Goal: Task Accomplishment & Management: Complete application form

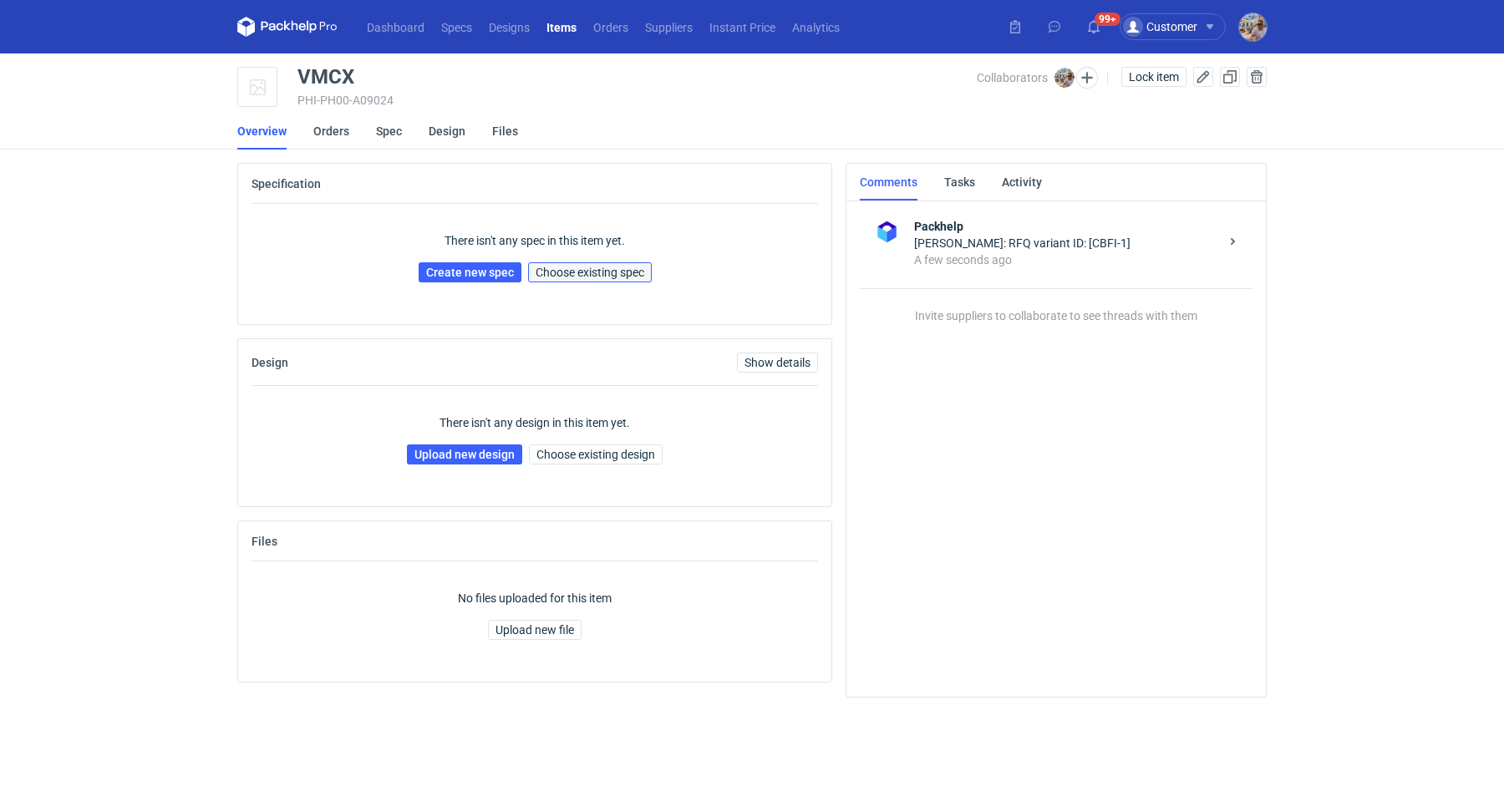
click at [592, 273] on span "Choose existing spec" at bounding box center [590, 273] width 108 height 12
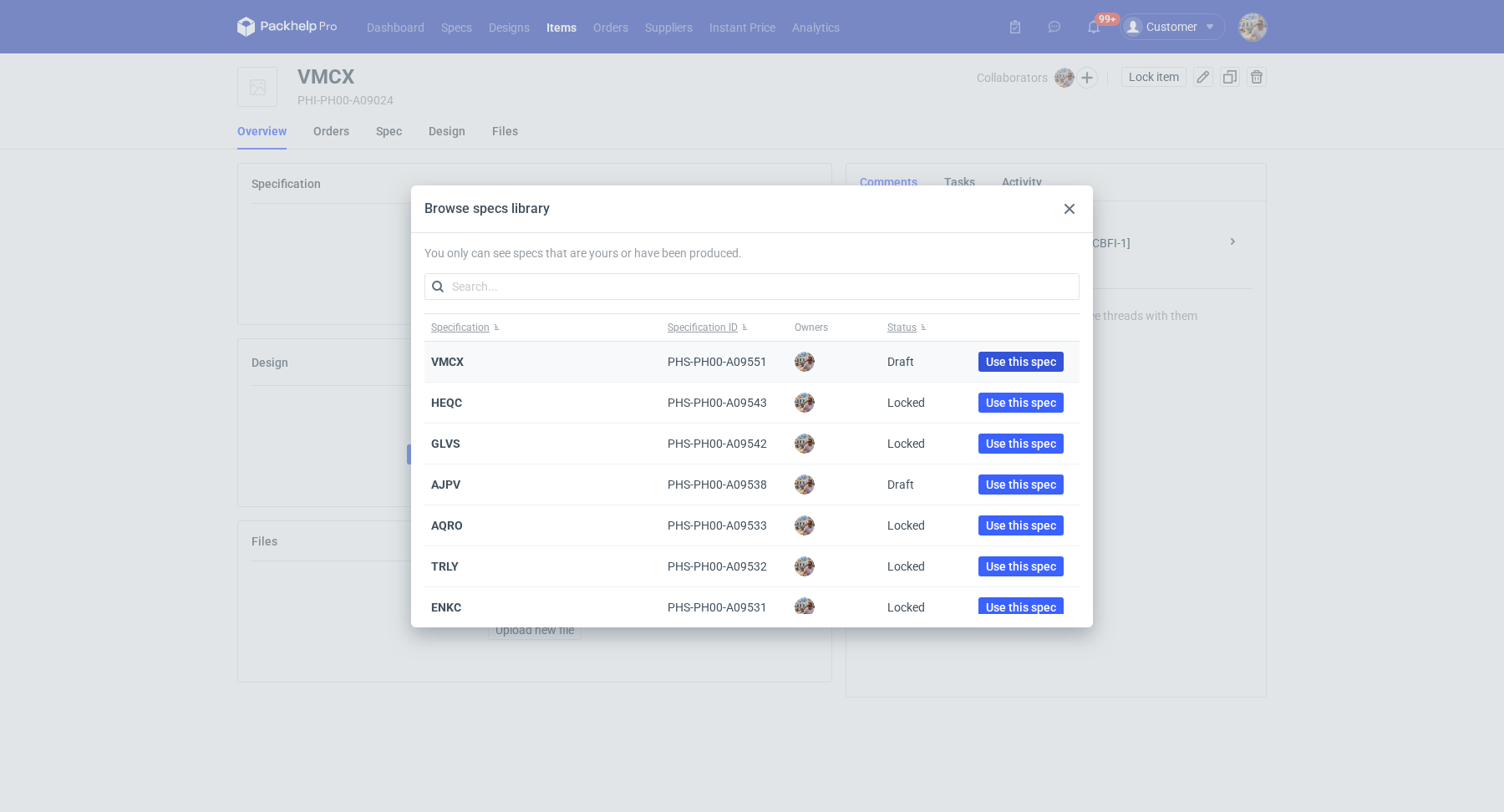
click at [1014, 362] on span "Use this spec" at bounding box center [1021, 362] width 71 height 12
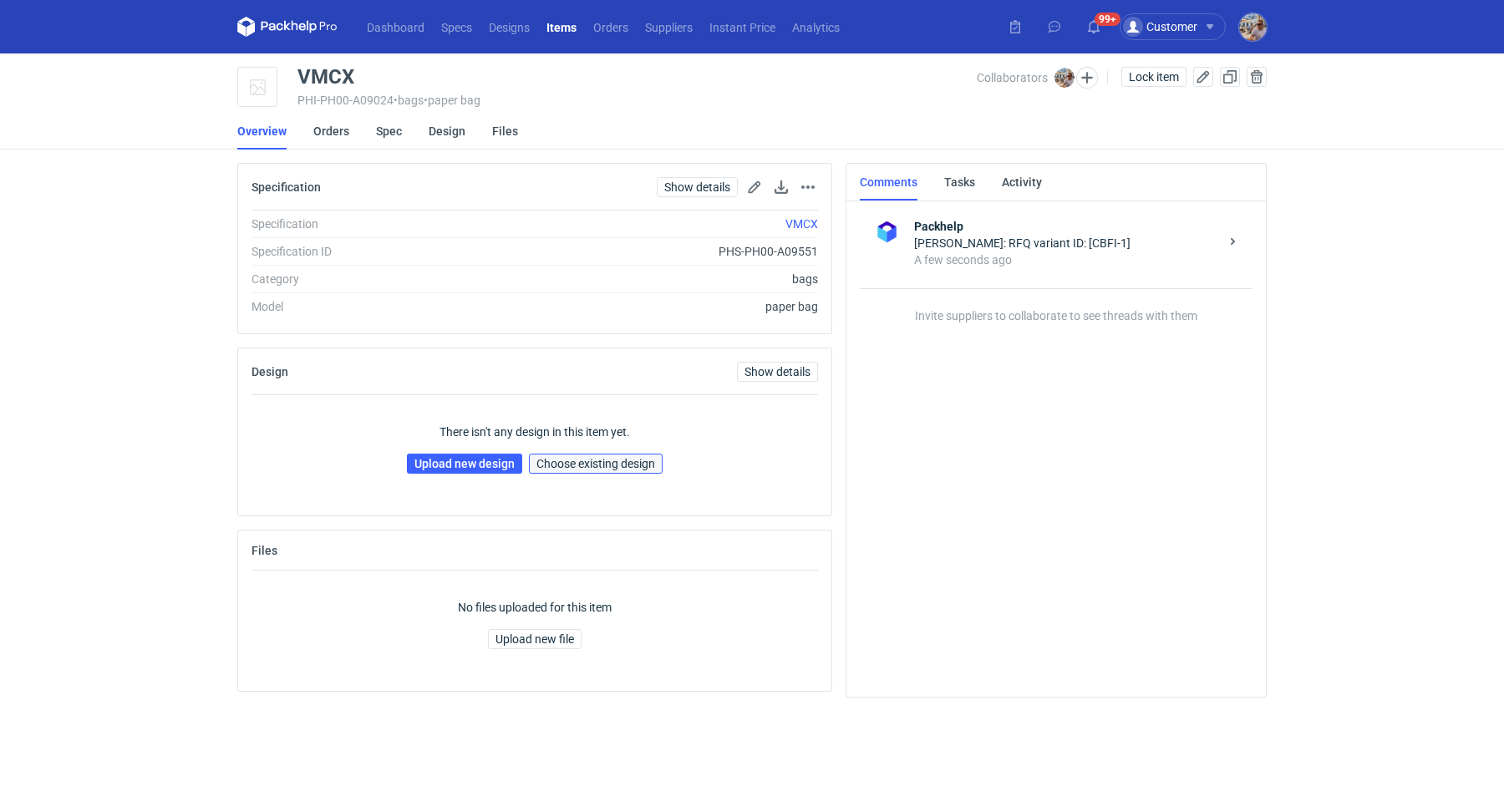
click at [586, 468] on button "Choose existing design" at bounding box center [596, 463] width 133 height 20
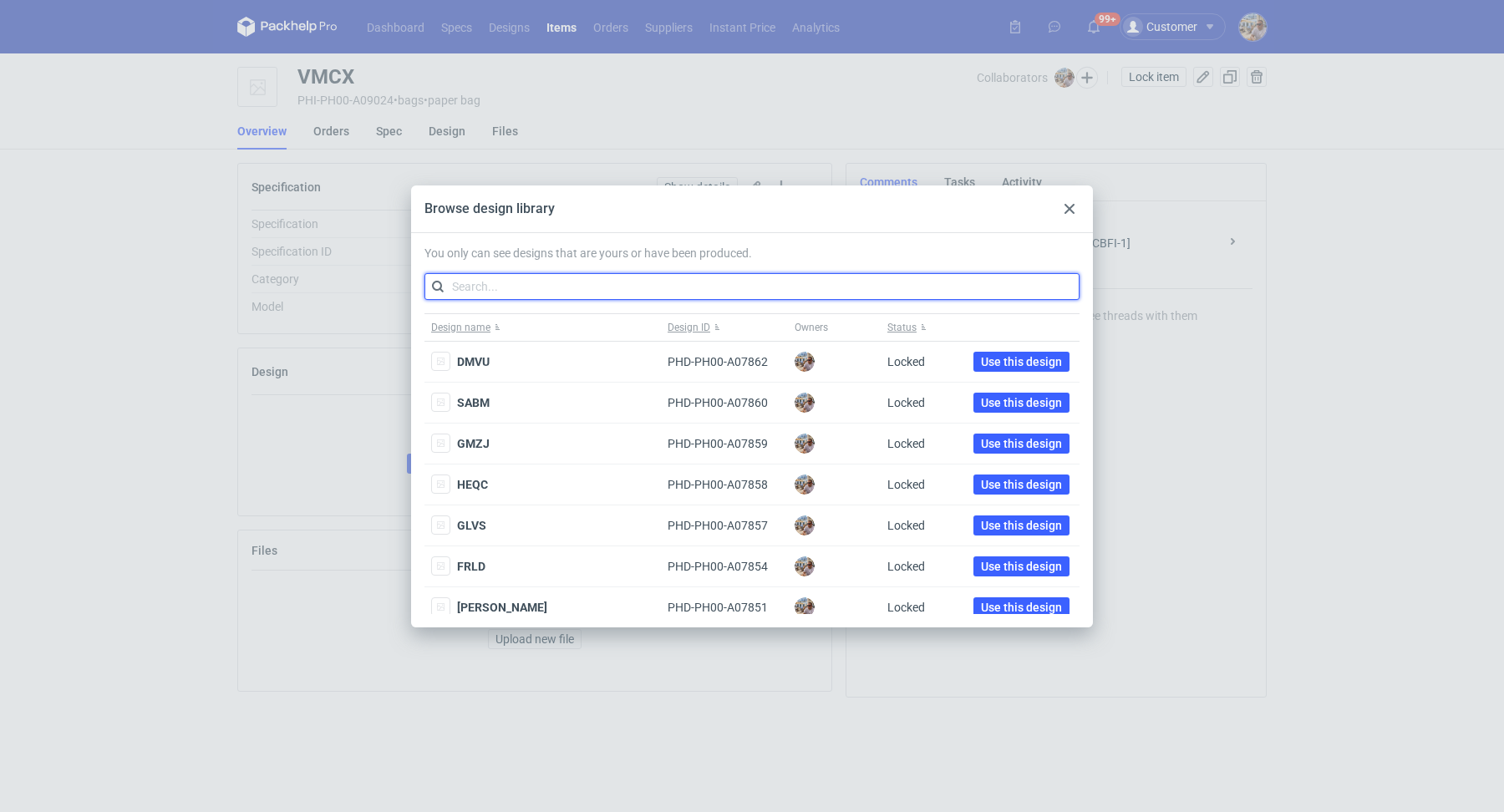
click at [550, 295] on input "text" at bounding box center [752, 287] width 655 height 27
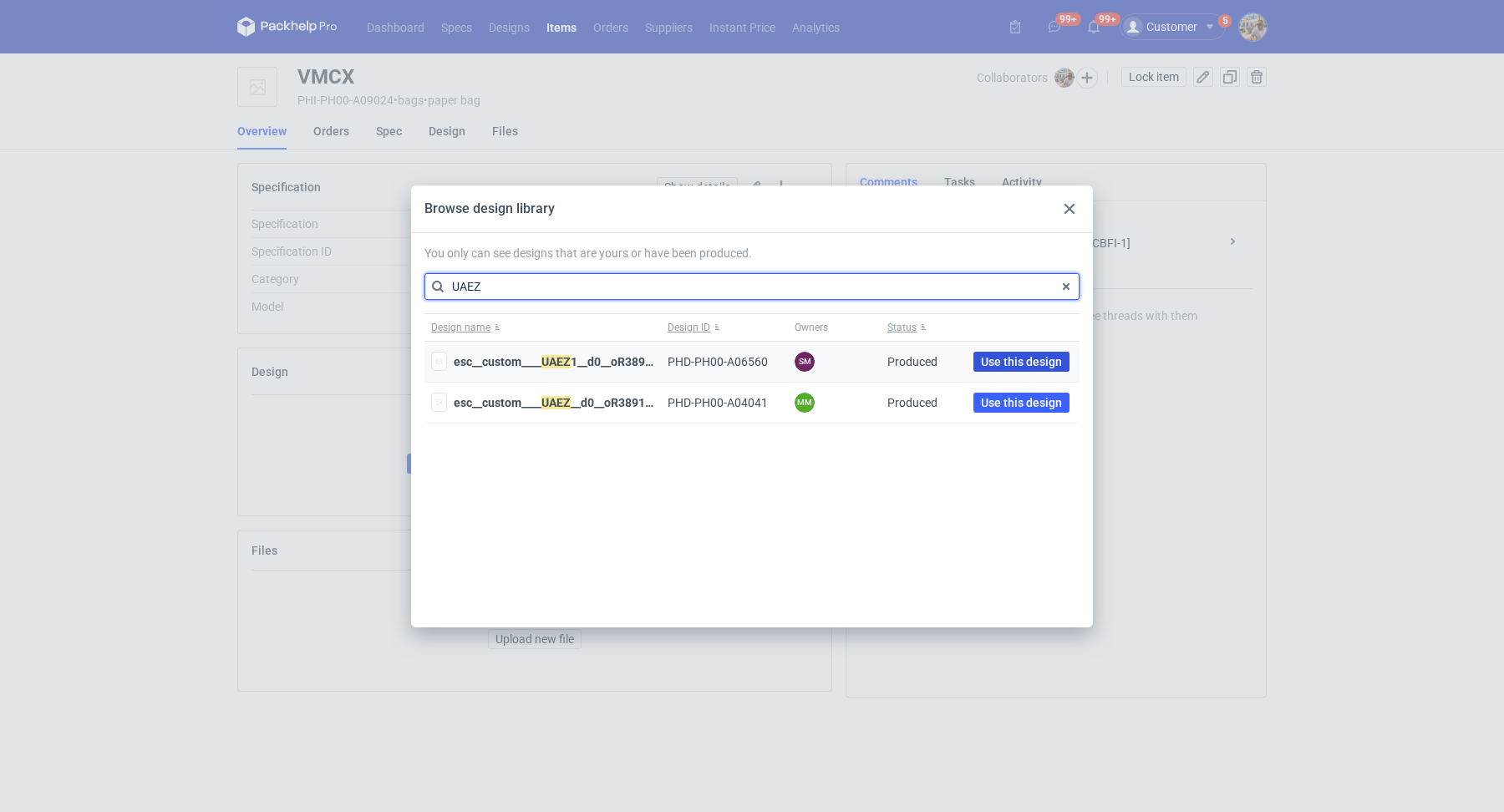
type input "UAEZ"
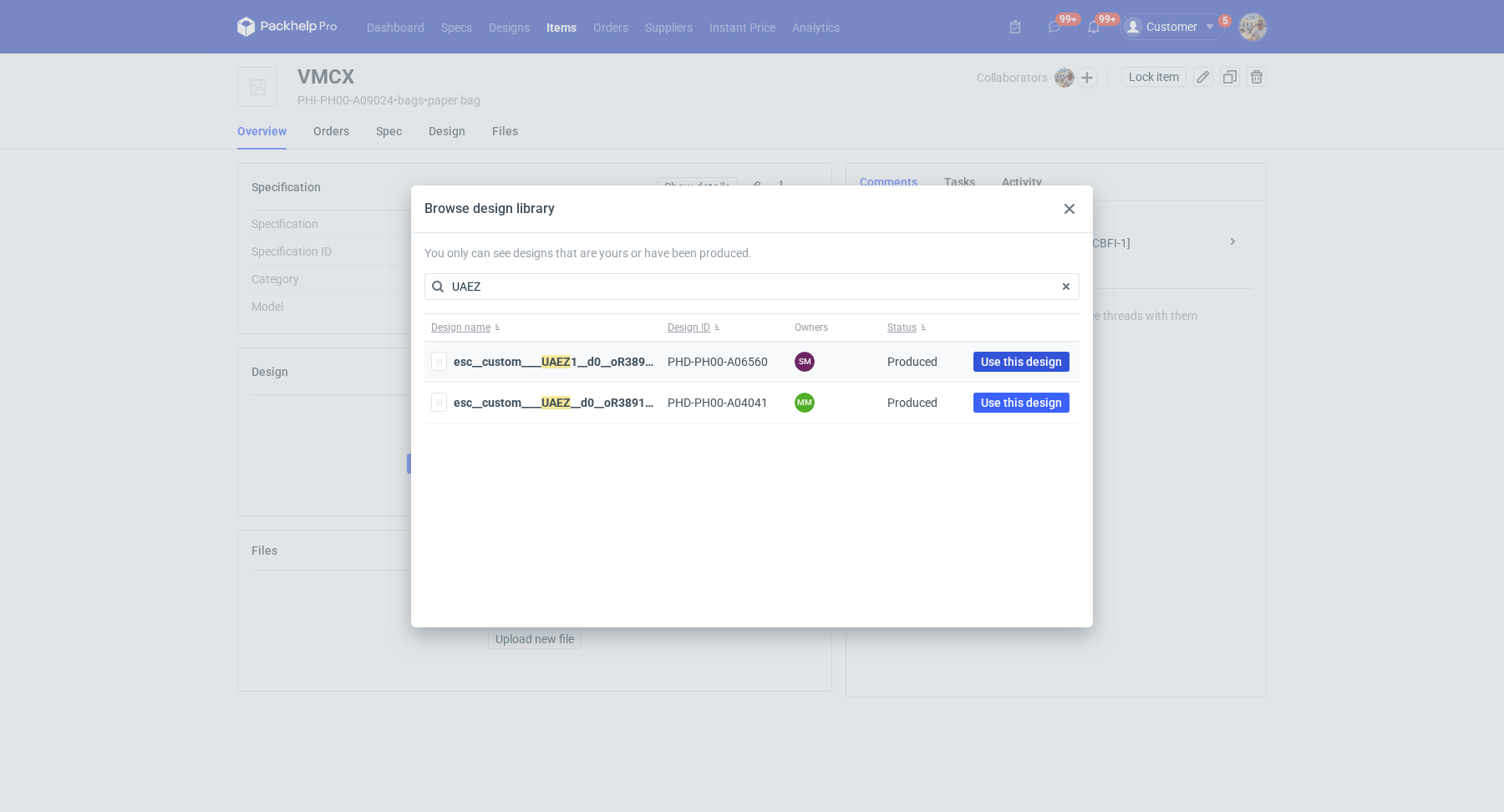
click at [1006, 365] on span "Use this design" at bounding box center [1021, 362] width 81 height 12
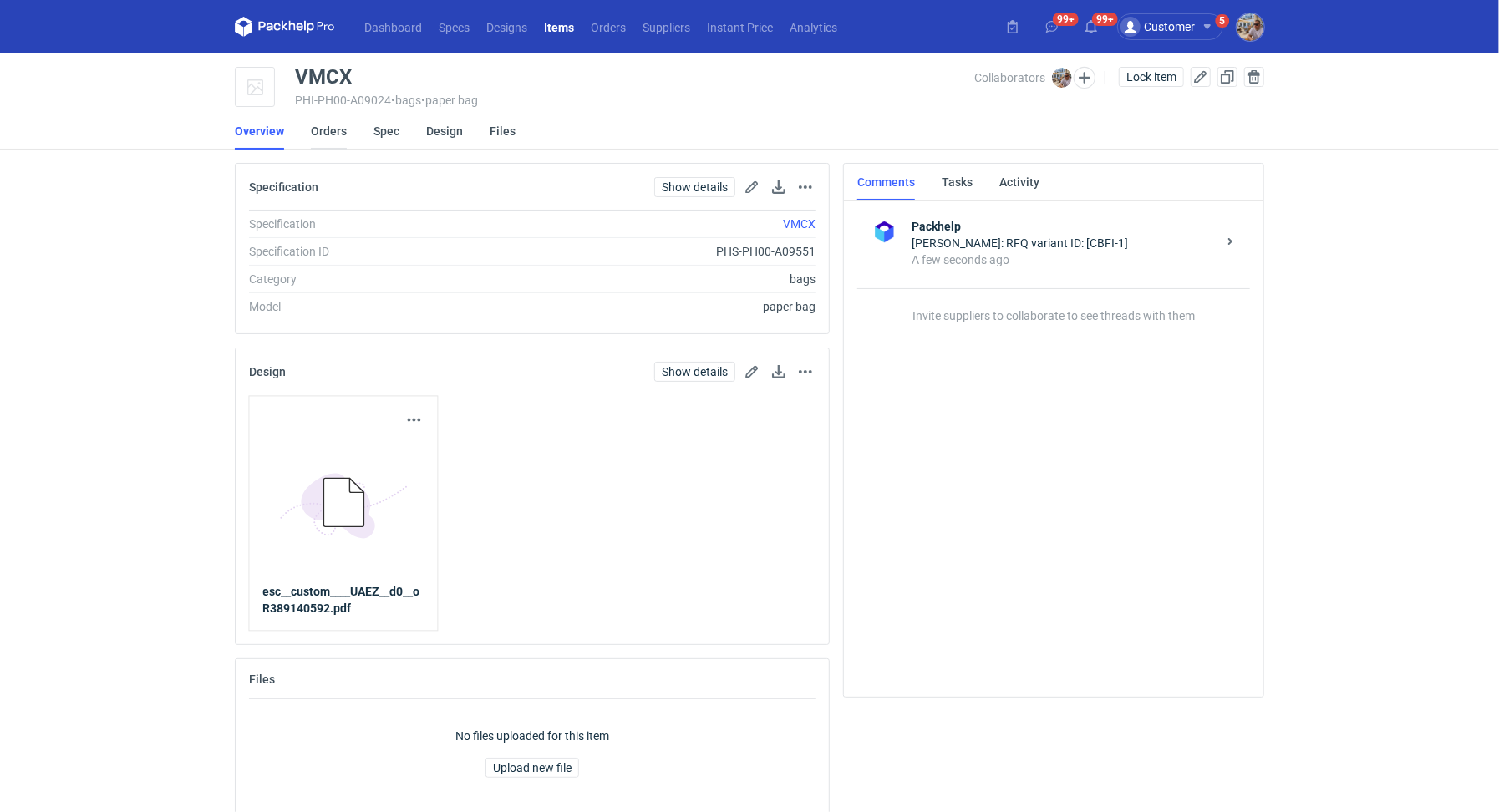
click at [322, 124] on link "Orders" at bounding box center [328, 131] width 36 height 37
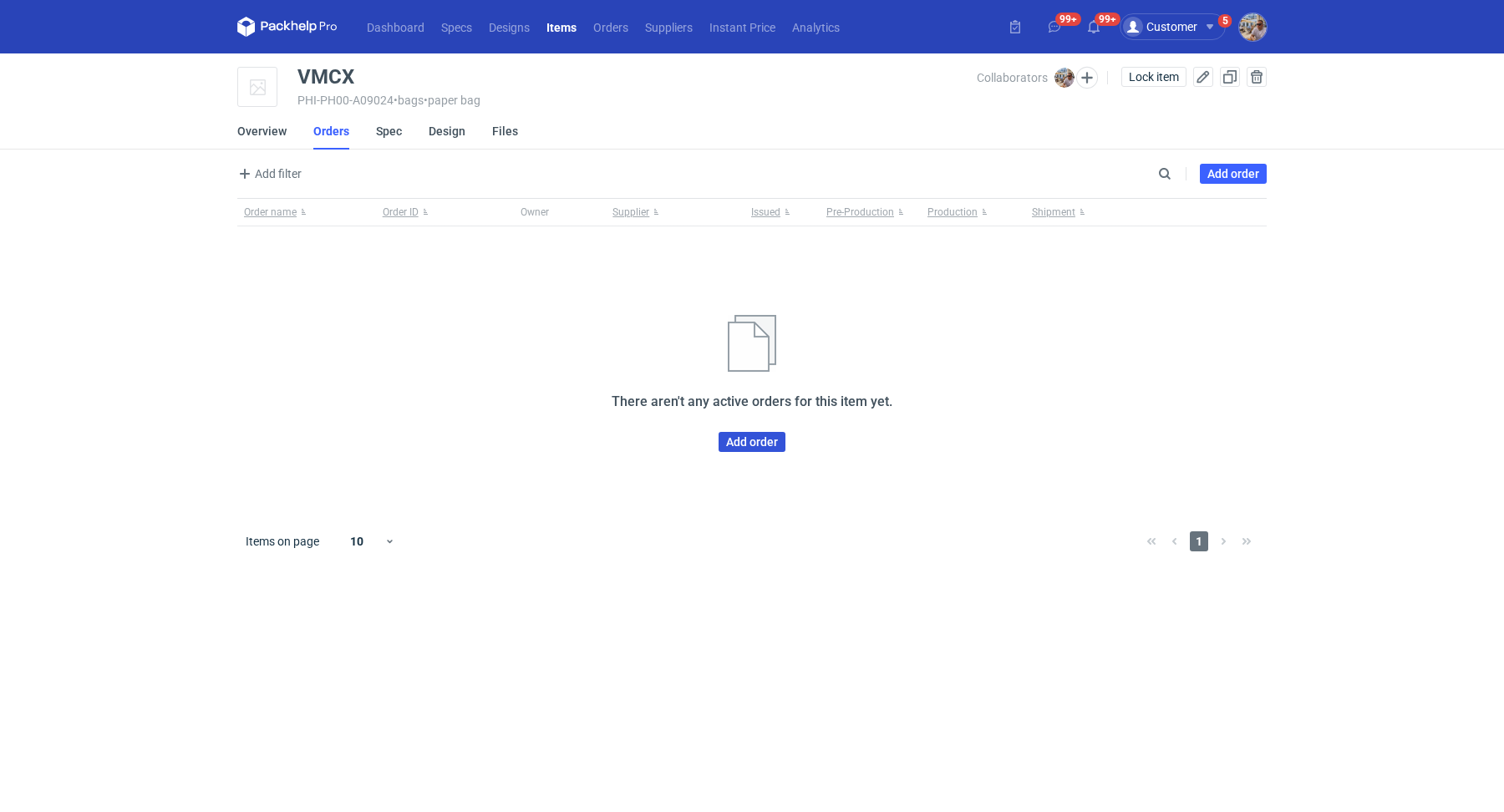
click at [754, 443] on link "Add order" at bounding box center [752, 442] width 67 height 20
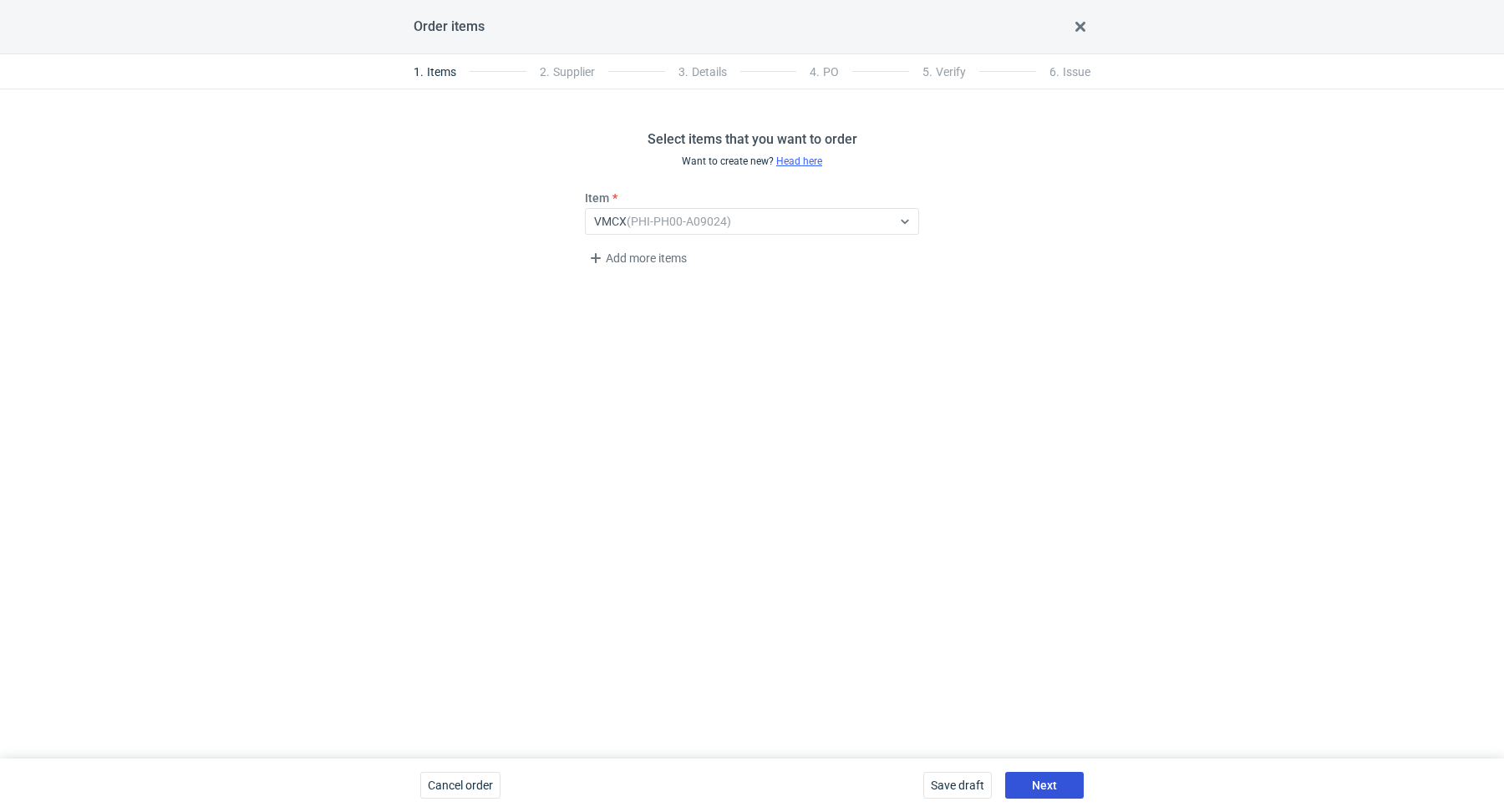
click at [1022, 784] on button "Next" at bounding box center [1045, 785] width 78 height 27
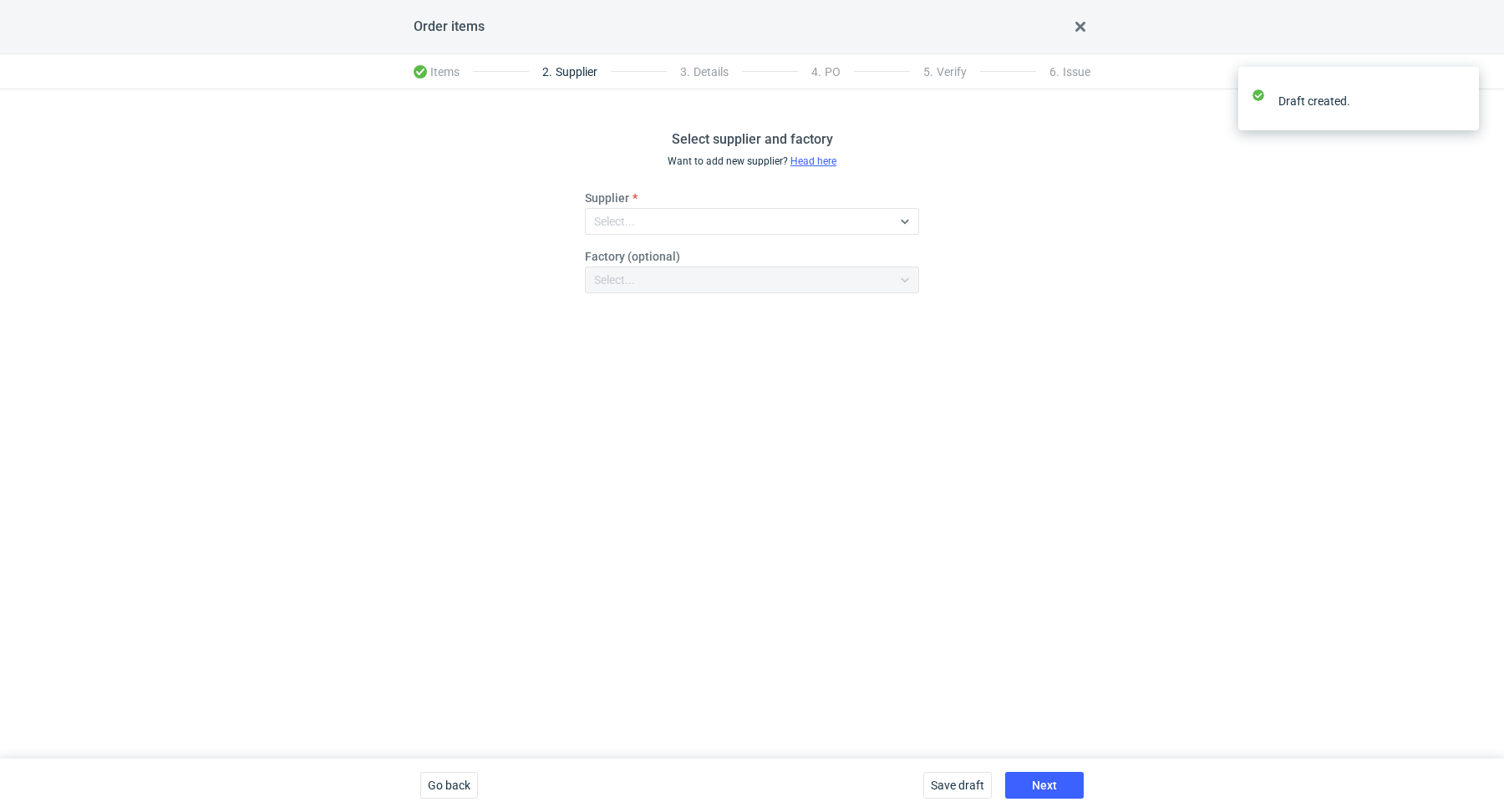
click at [764, 203] on div "Supplier Select..." at bounding box center [752, 212] width 335 height 45
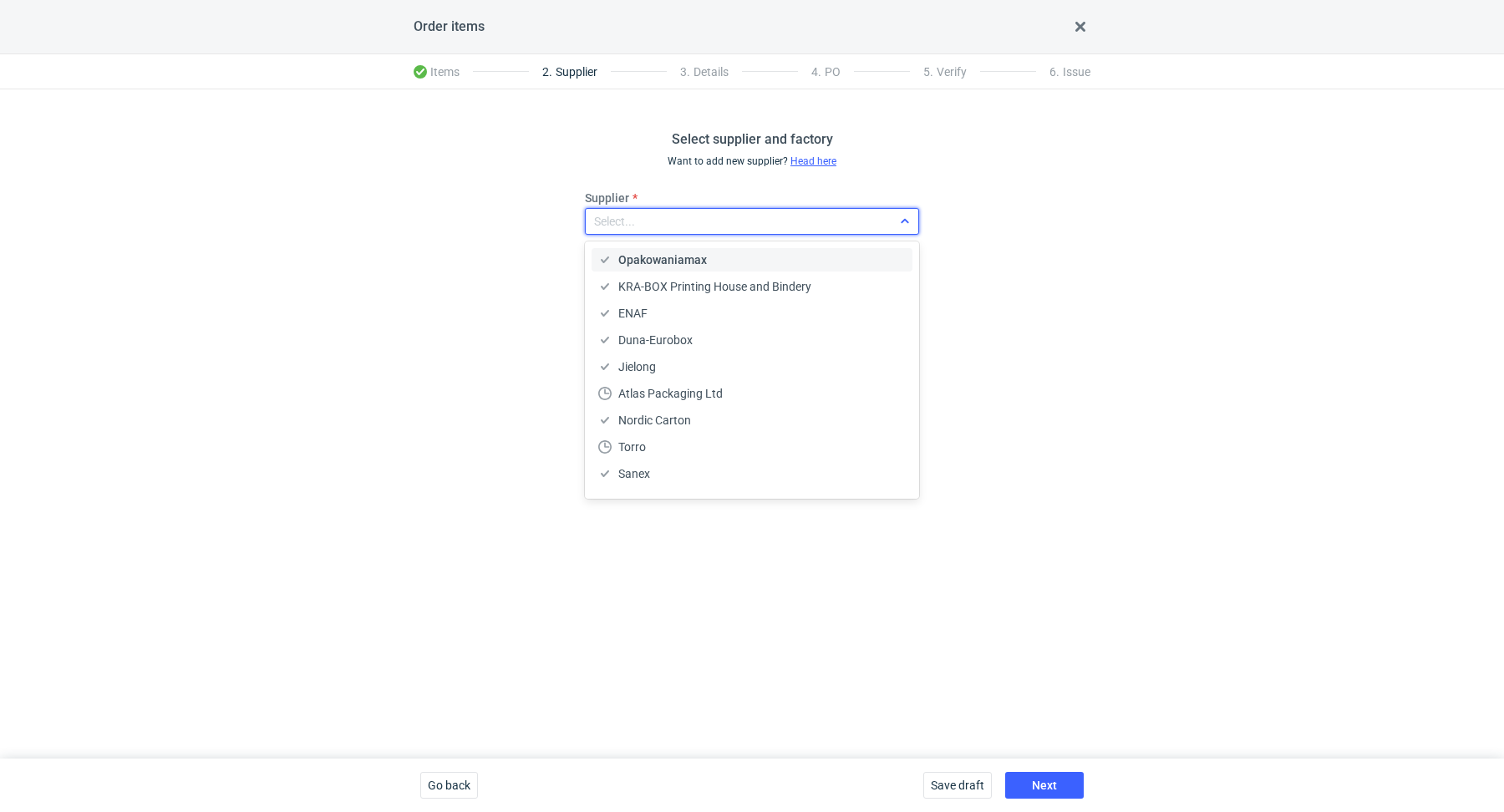
click at [758, 216] on div "Select..." at bounding box center [739, 221] width 306 height 23
type input "ecosac"
click at [748, 249] on div "Ecosac" at bounding box center [752, 260] width 321 height 23
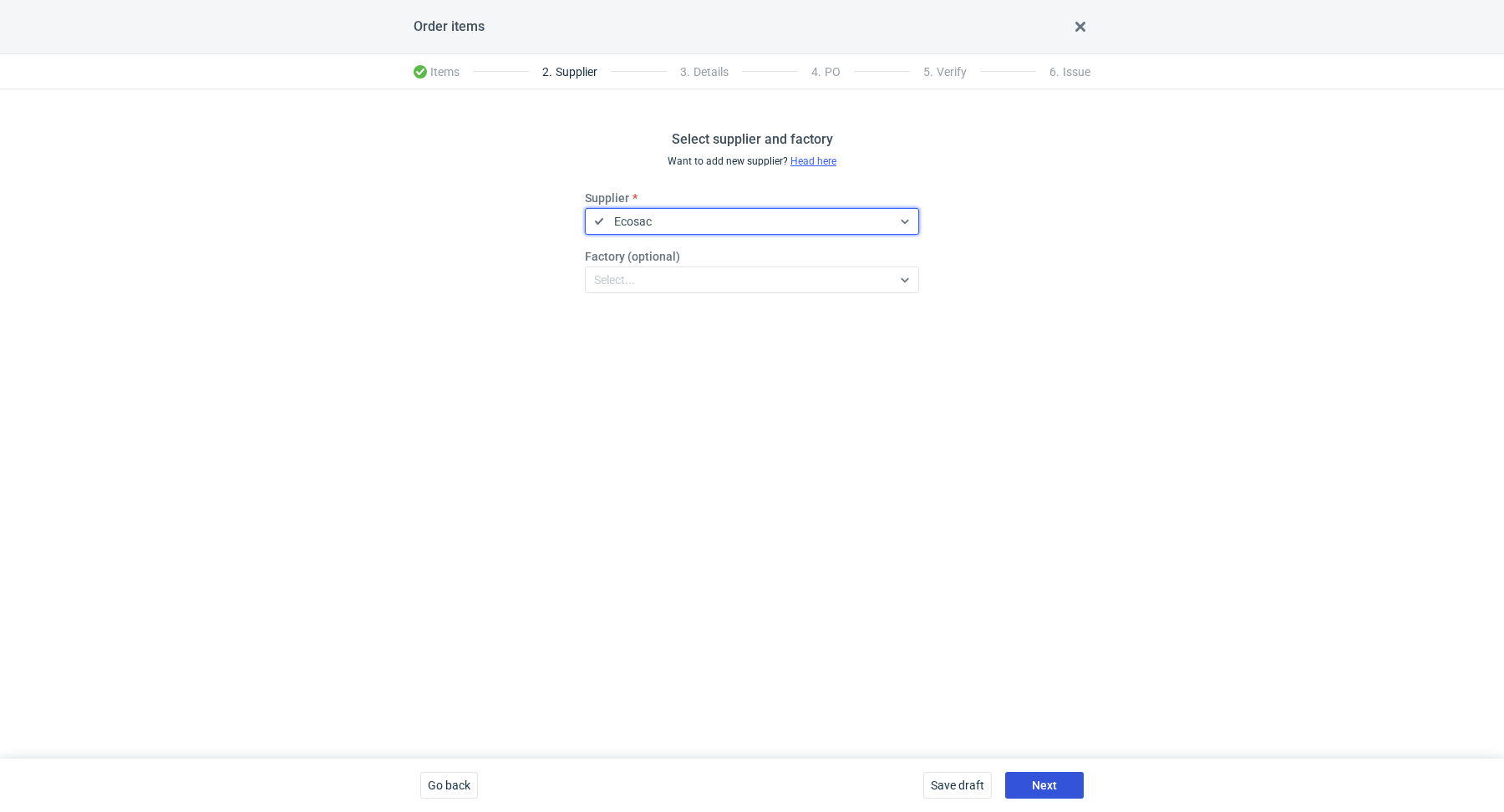
click at [1036, 784] on span "Next" at bounding box center [1045, 785] width 25 height 12
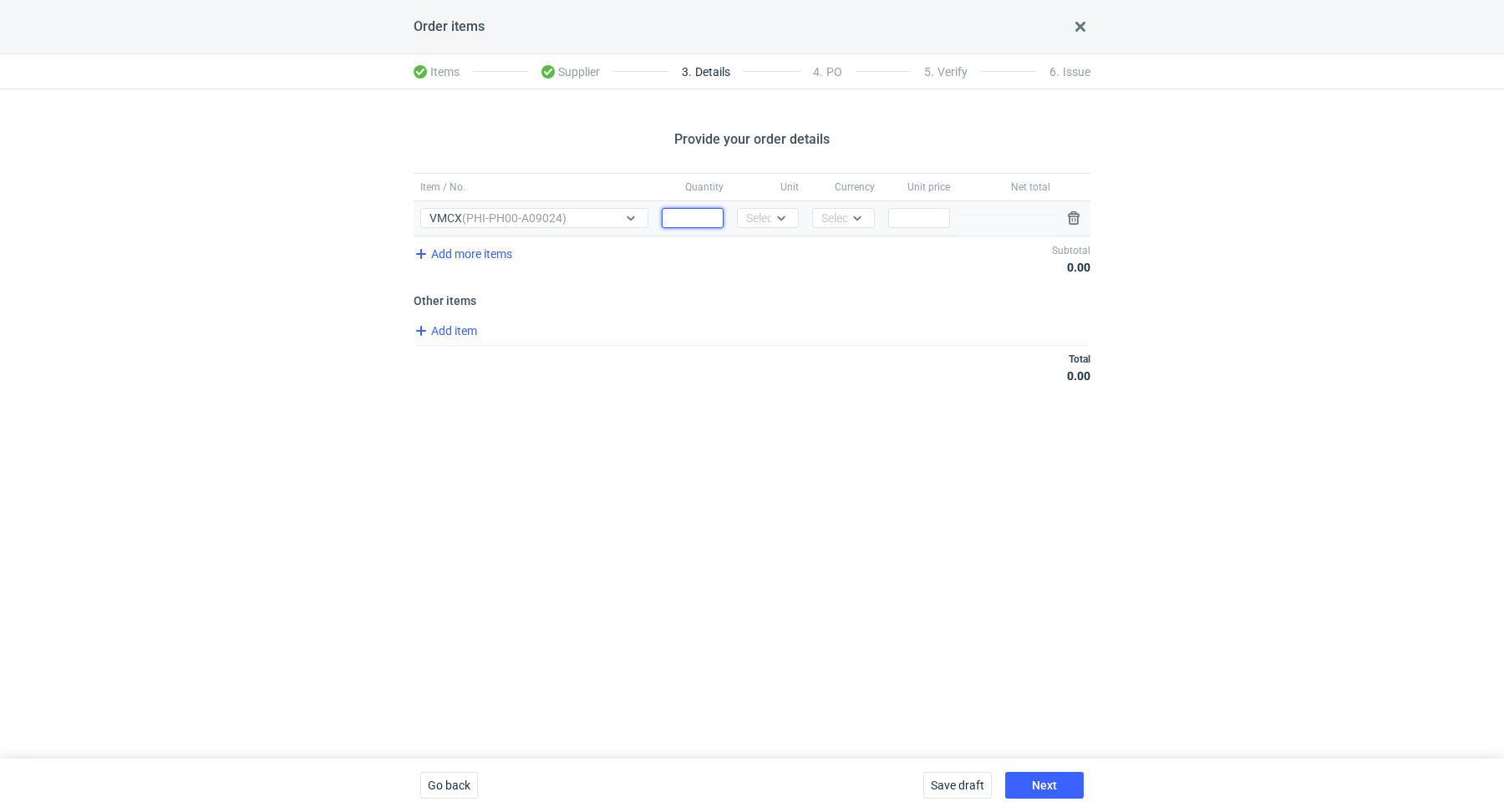
click at [692, 215] on input "Quantity" at bounding box center [693, 218] width 62 height 20
paste input "40000"
type input "40000"
click at [748, 220] on div "Select..." at bounding box center [767, 218] width 41 height 16
click at [759, 249] on span "pcs" at bounding box center [759, 251] width 18 height 16
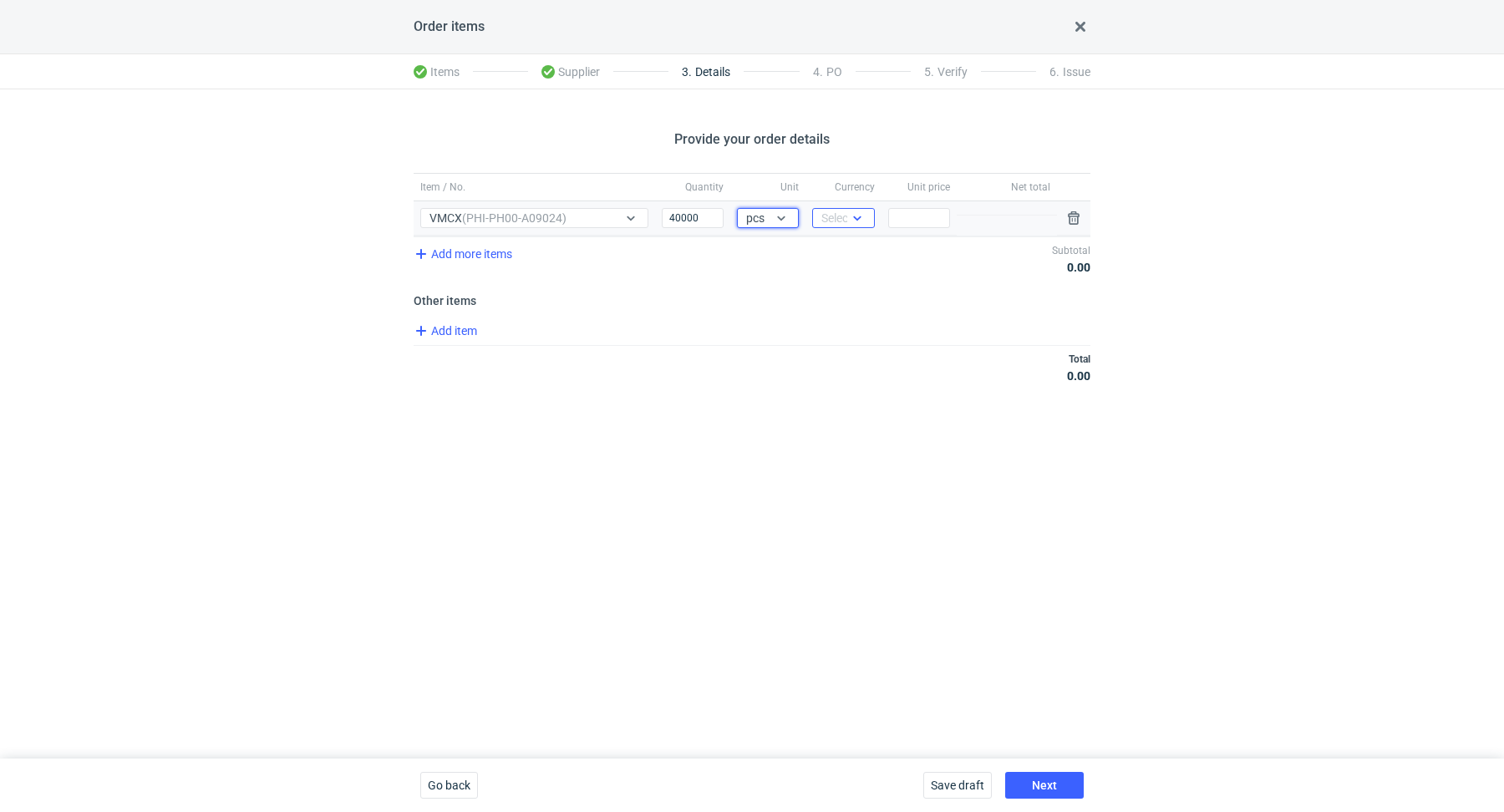
click at [841, 208] on div "Select..." at bounding box center [843, 218] width 62 height 20
click at [847, 249] on span "PLN" at bounding box center [837, 251] width 22 height 16
click at [947, 213] on input "Price" at bounding box center [920, 218] width 62 height 20
paste input "0.31"
type input "0.31"
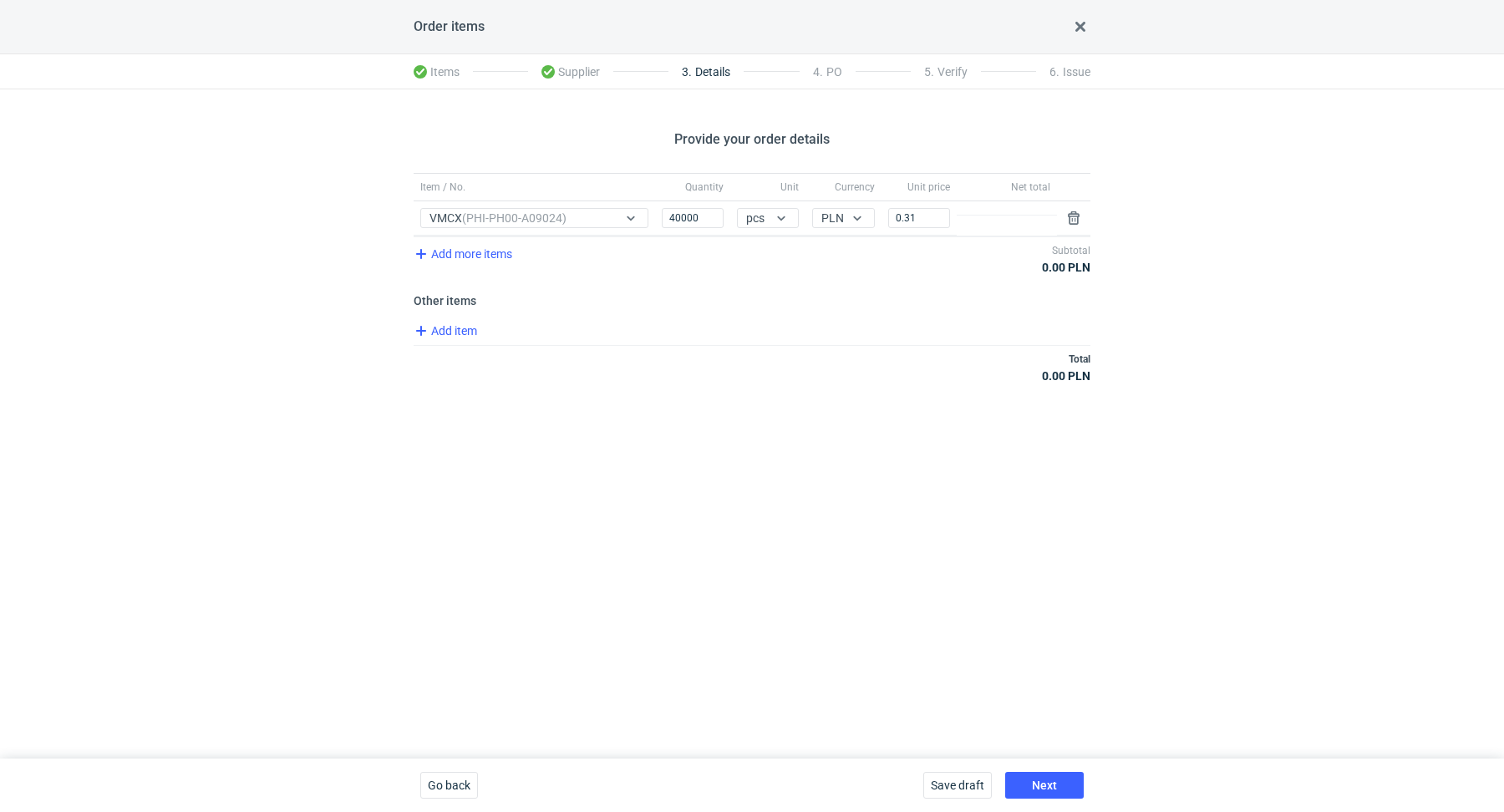
click at [834, 404] on div "Provide your order details Item / No. Quantity Unit Currency Unit price Net tot…" at bounding box center [752, 423] width 1504 height 669
click at [1047, 786] on span "Next" at bounding box center [1045, 785] width 25 height 12
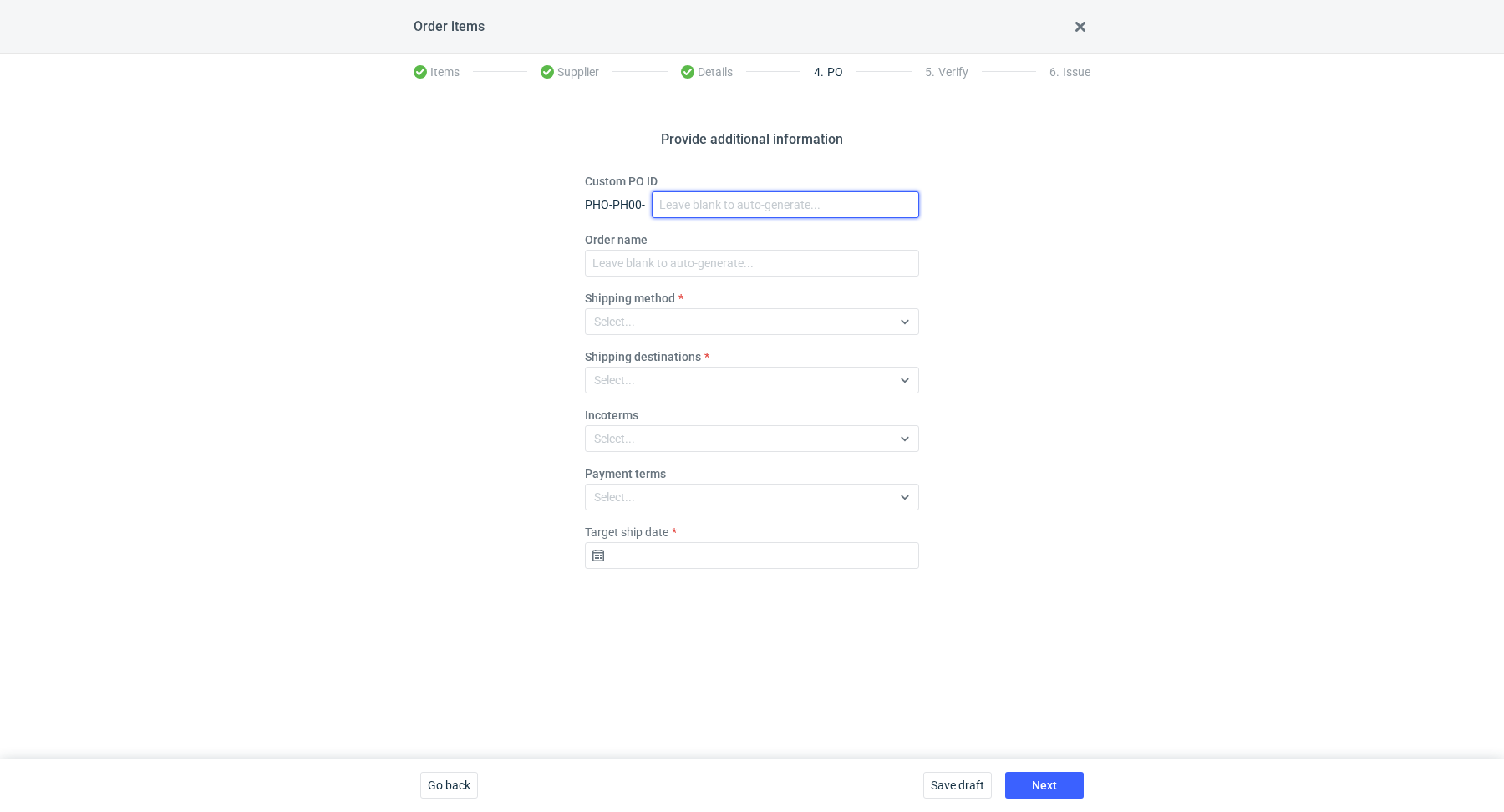
click at [704, 206] on input "Custom PO ID" at bounding box center [785, 205] width 268 height 27
paste input "R113809699"
paste input "VMCX"
drag, startPoint x: 767, startPoint y: 204, endPoint x: 698, endPoint y: 177, distance: 74.1
click at [698, 177] on div "Custom PO ID PHO-PH00- R113809699_VMCX" at bounding box center [752, 195] width 335 height 45
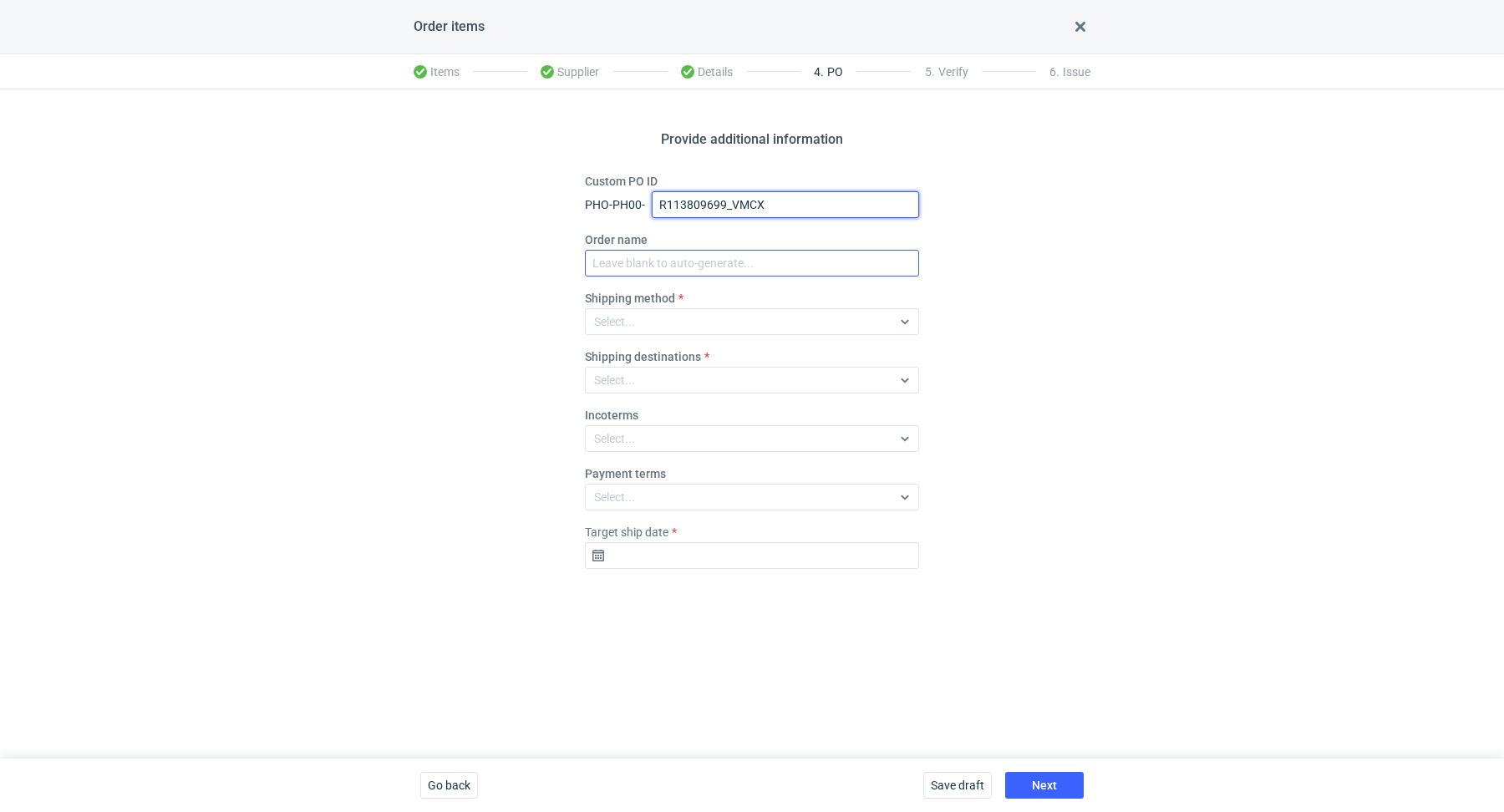
type input "R113809699_VMCX"
click at [654, 261] on input "Order name" at bounding box center [752, 263] width 335 height 27
paste input "R113809699_VMCX"
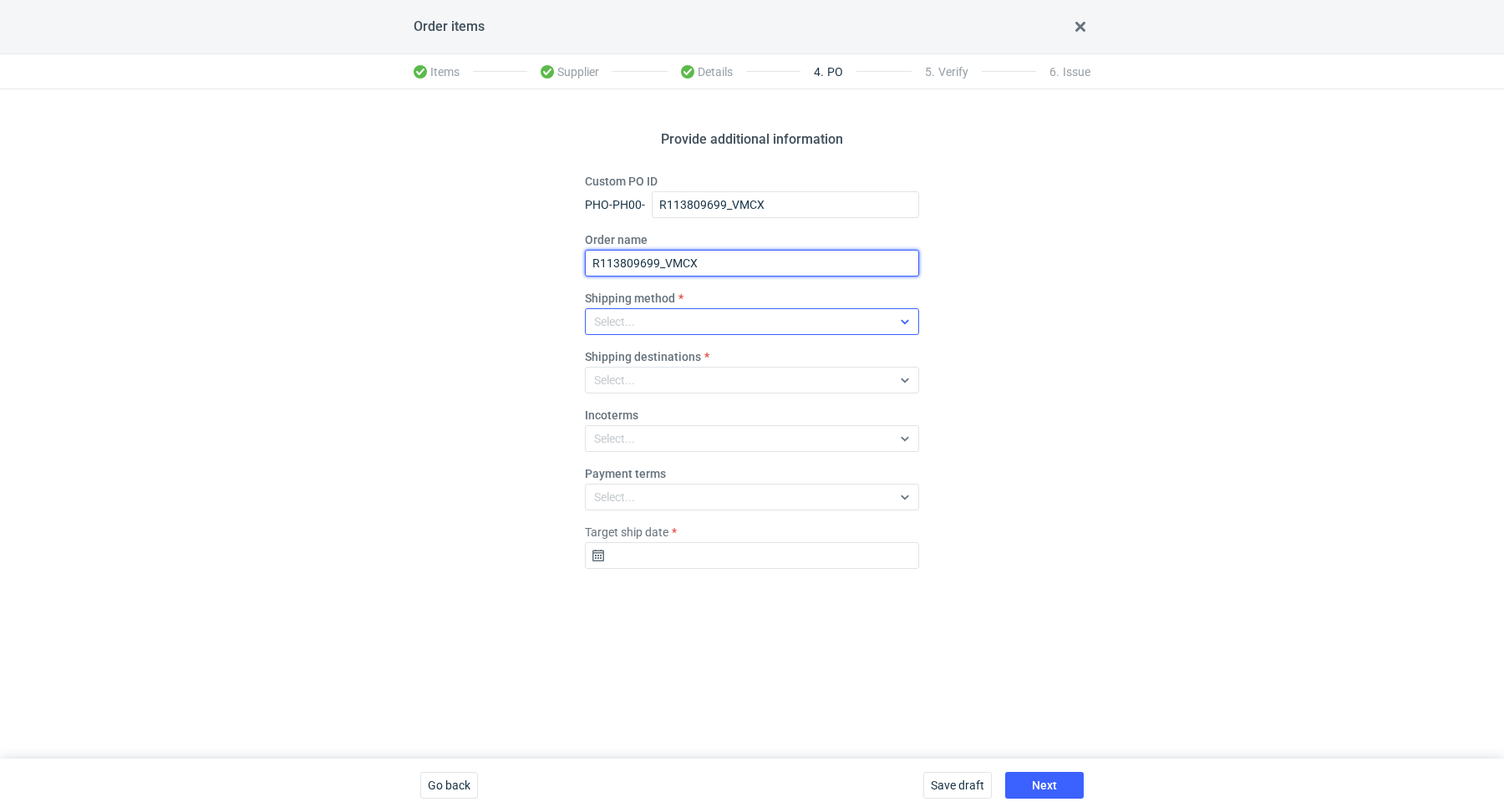
type input "R113809699_VMCX"
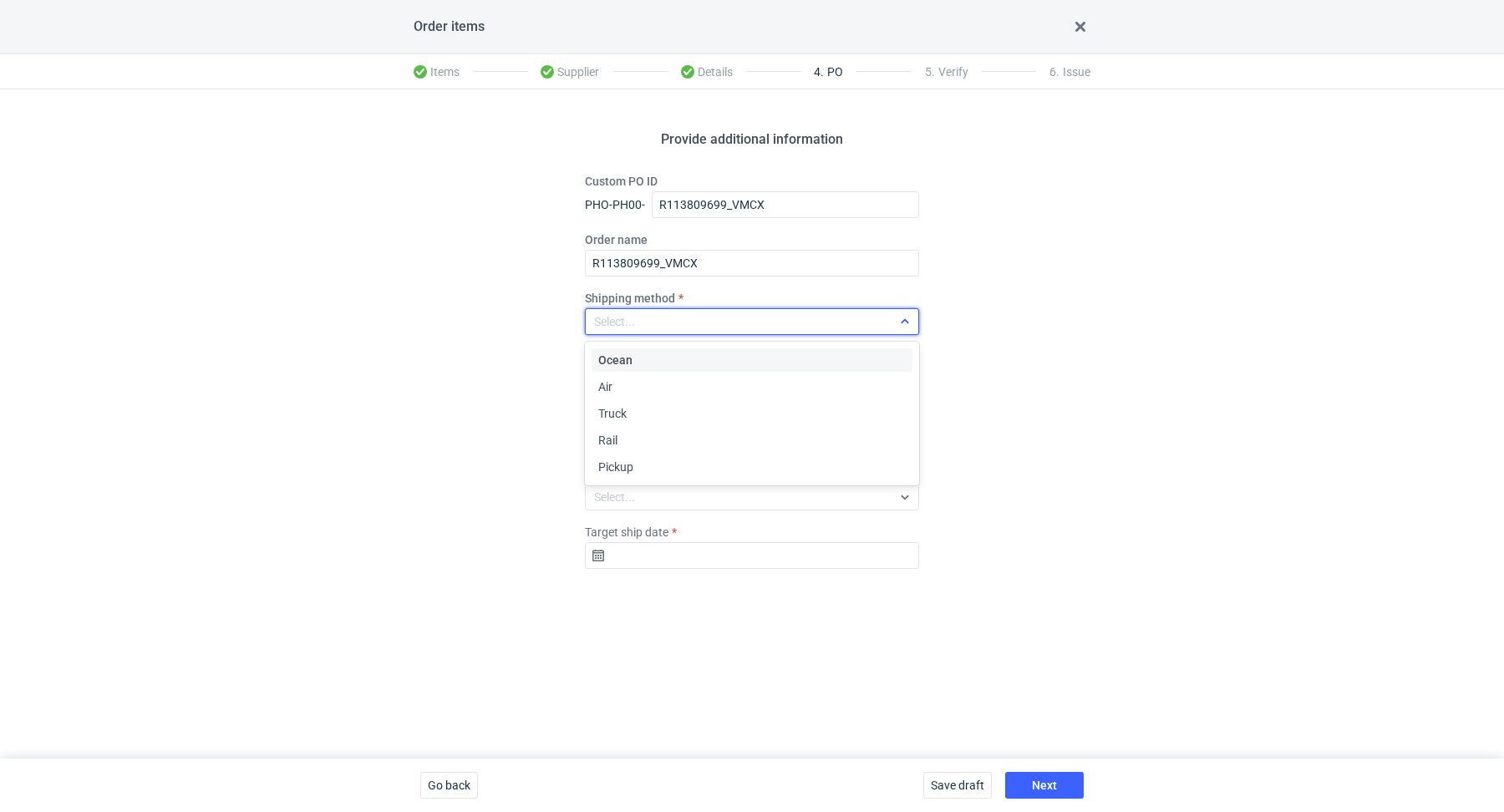
click at [631, 313] on div "Select..." at bounding box center [614, 321] width 41 height 16
click at [628, 461] on span "Pickup" at bounding box center [616, 466] width 35 height 16
click at [603, 569] on fieldset "Custom PO ID PHO-PH00- R113809699_VMCX Order name R113809699_VMCX Shipping meth…" at bounding box center [752, 377] width 335 height 409
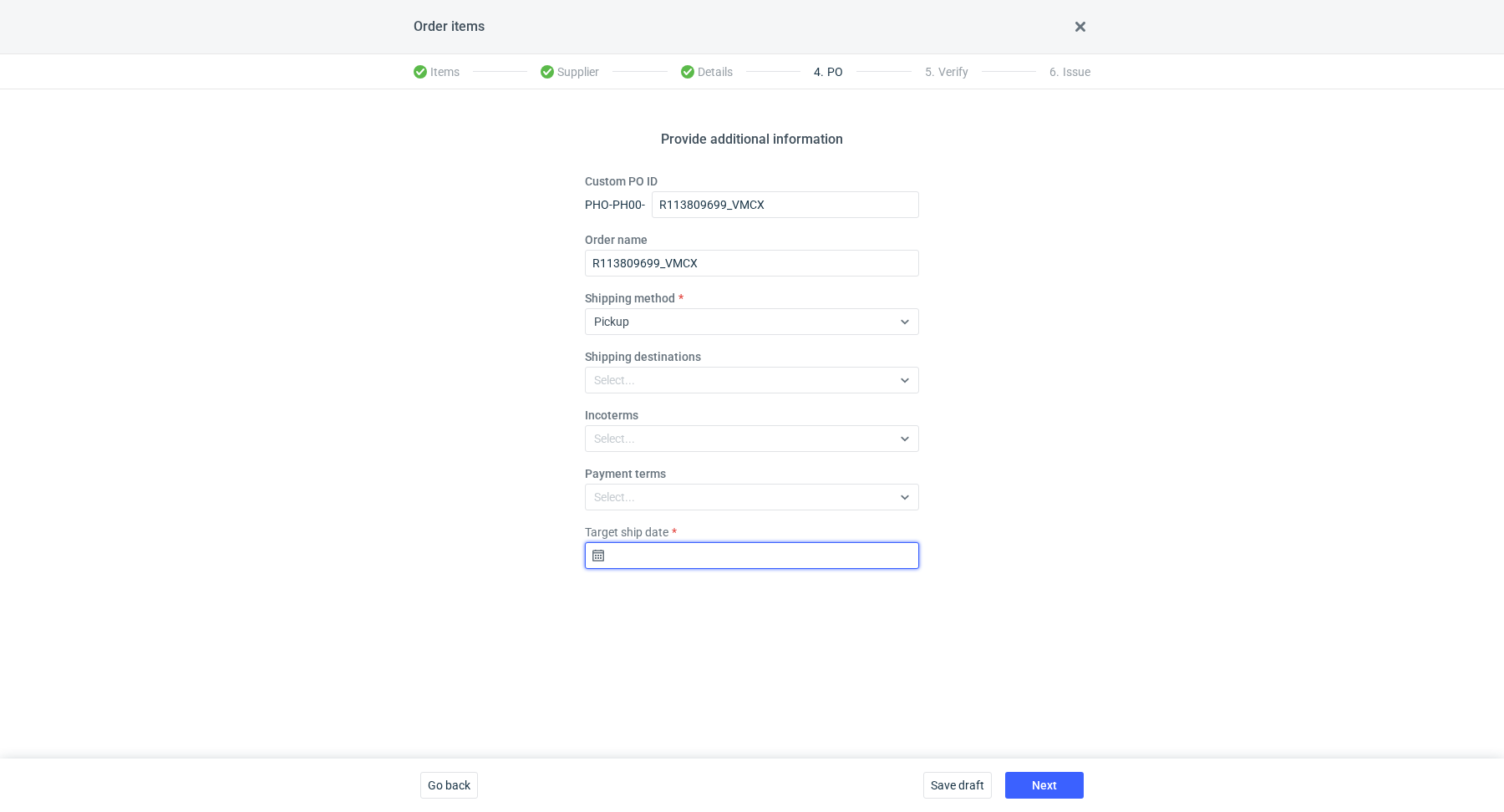
click at [601, 564] on input "Target ship date" at bounding box center [752, 556] width 335 height 27
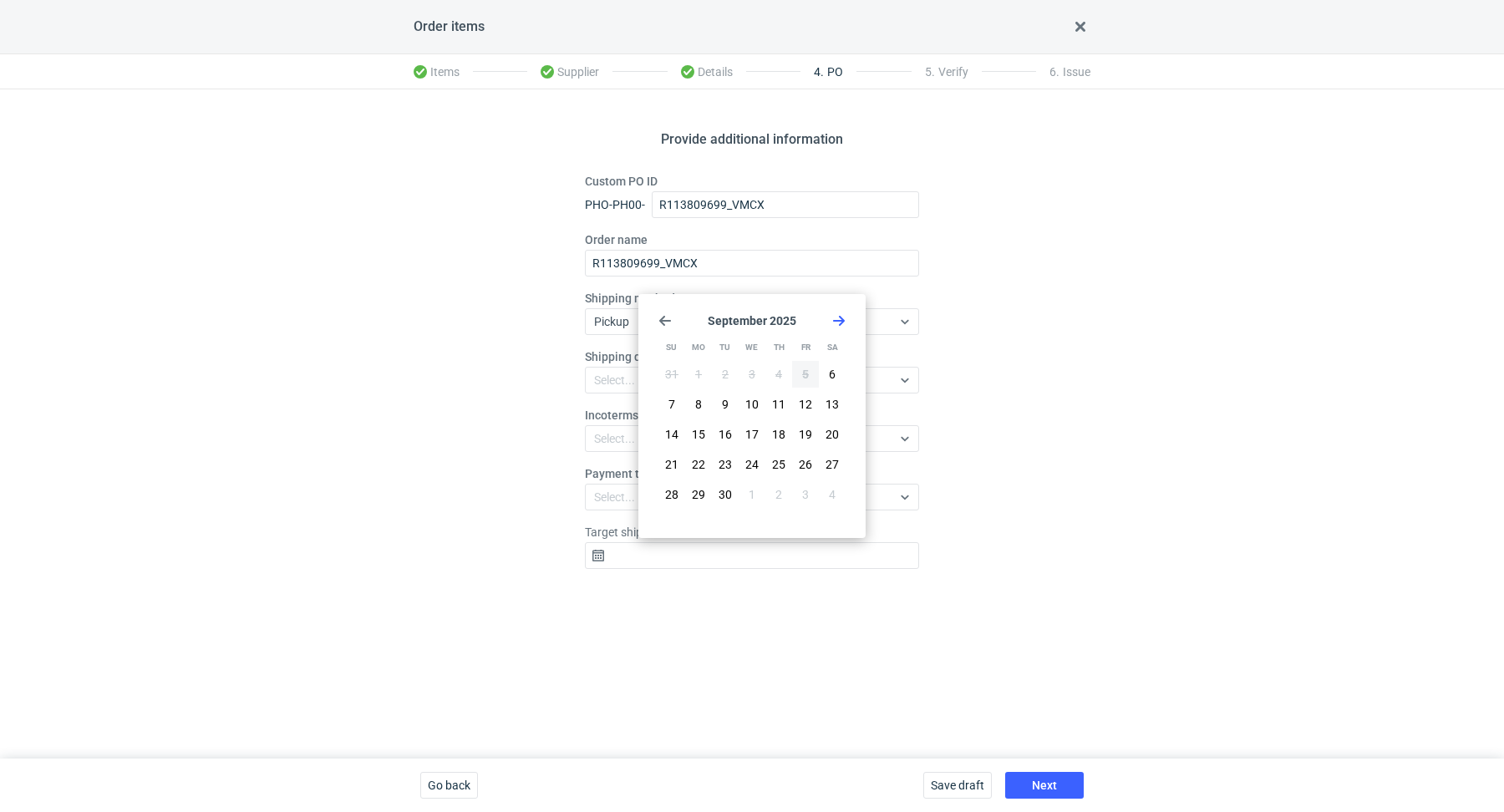
click at [840, 315] on icon "Go forward 1 month" at bounding box center [840, 321] width 14 height 14
click at [811, 403] on span "10" at bounding box center [806, 404] width 14 height 16
type input "[DATE]"
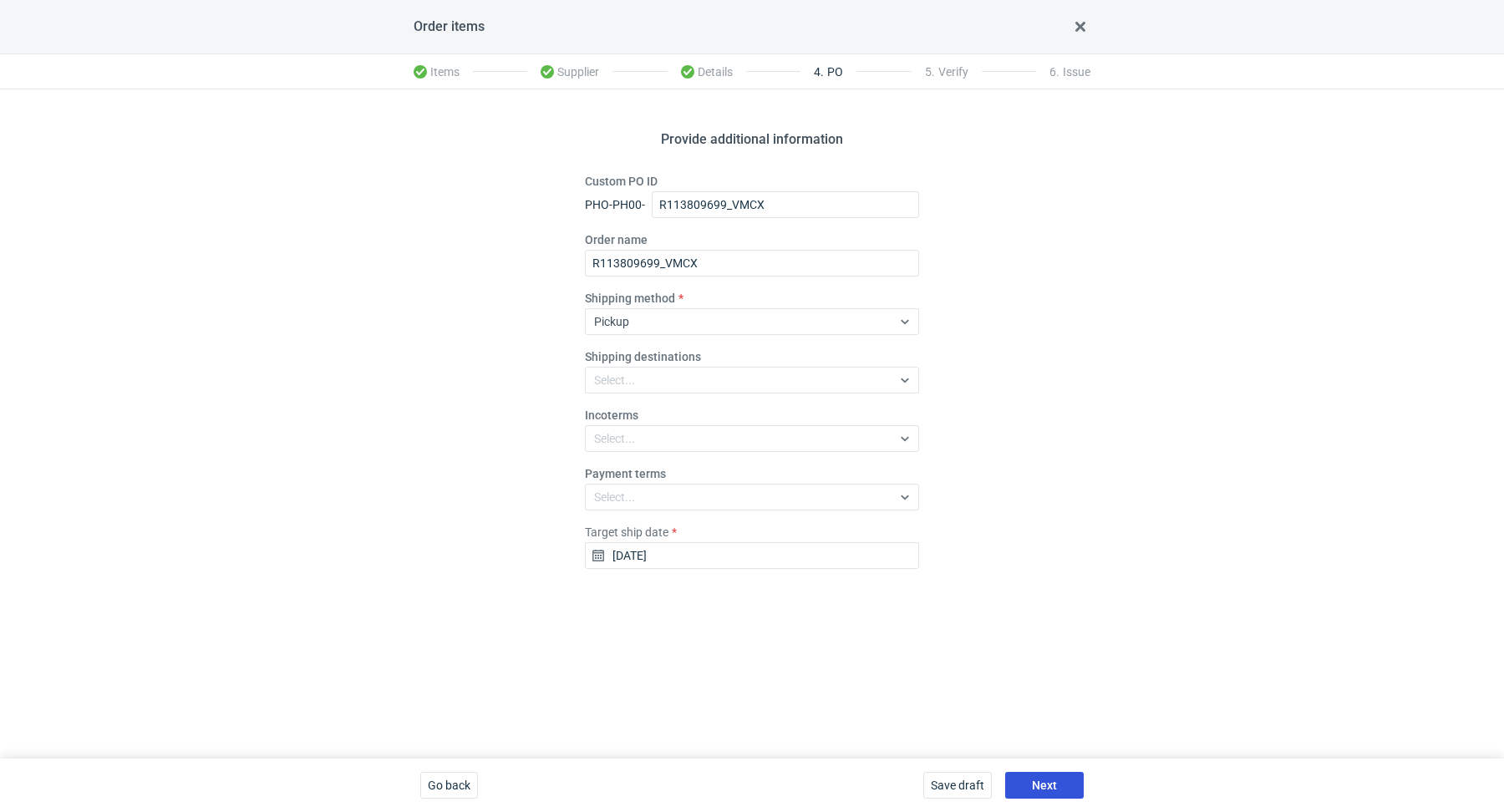
click at [1030, 777] on button "Next" at bounding box center [1045, 785] width 78 height 27
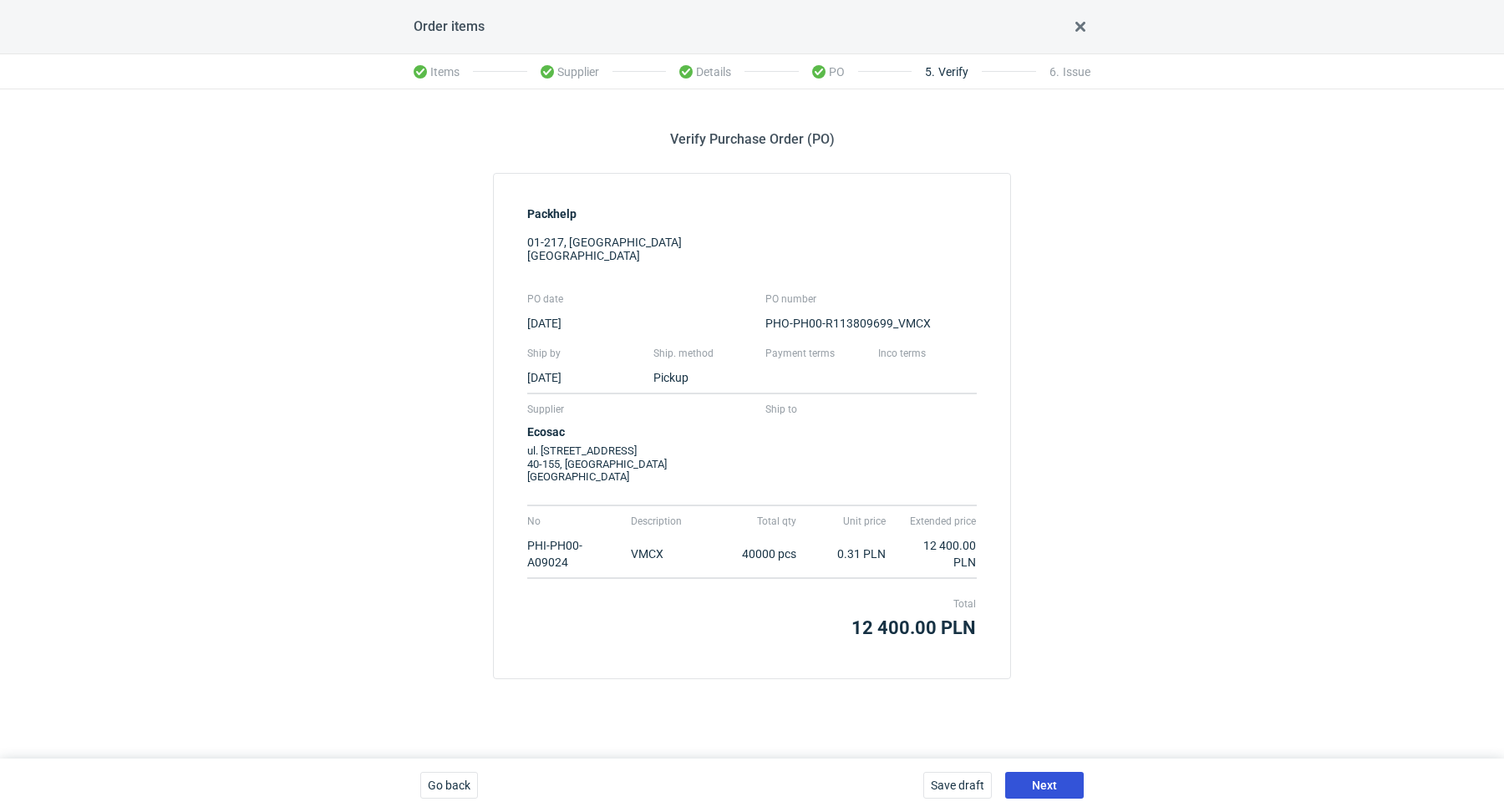
click at [1045, 787] on span "Next" at bounding box center [1045, 785] width 25 height 12
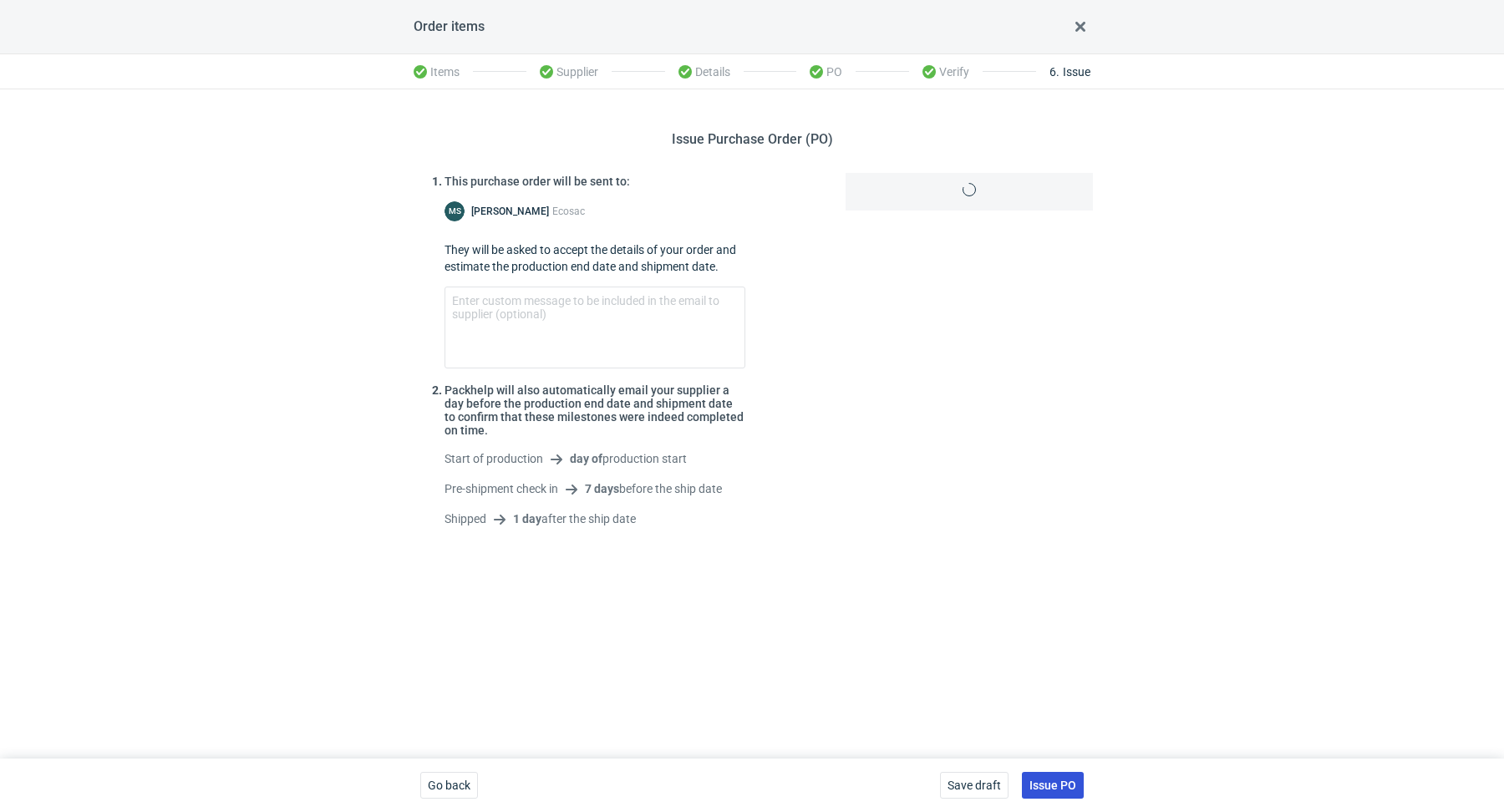
click at [1045, 787] on span "Issue PO" at bounding box center [1053, 785] width 46 height 12
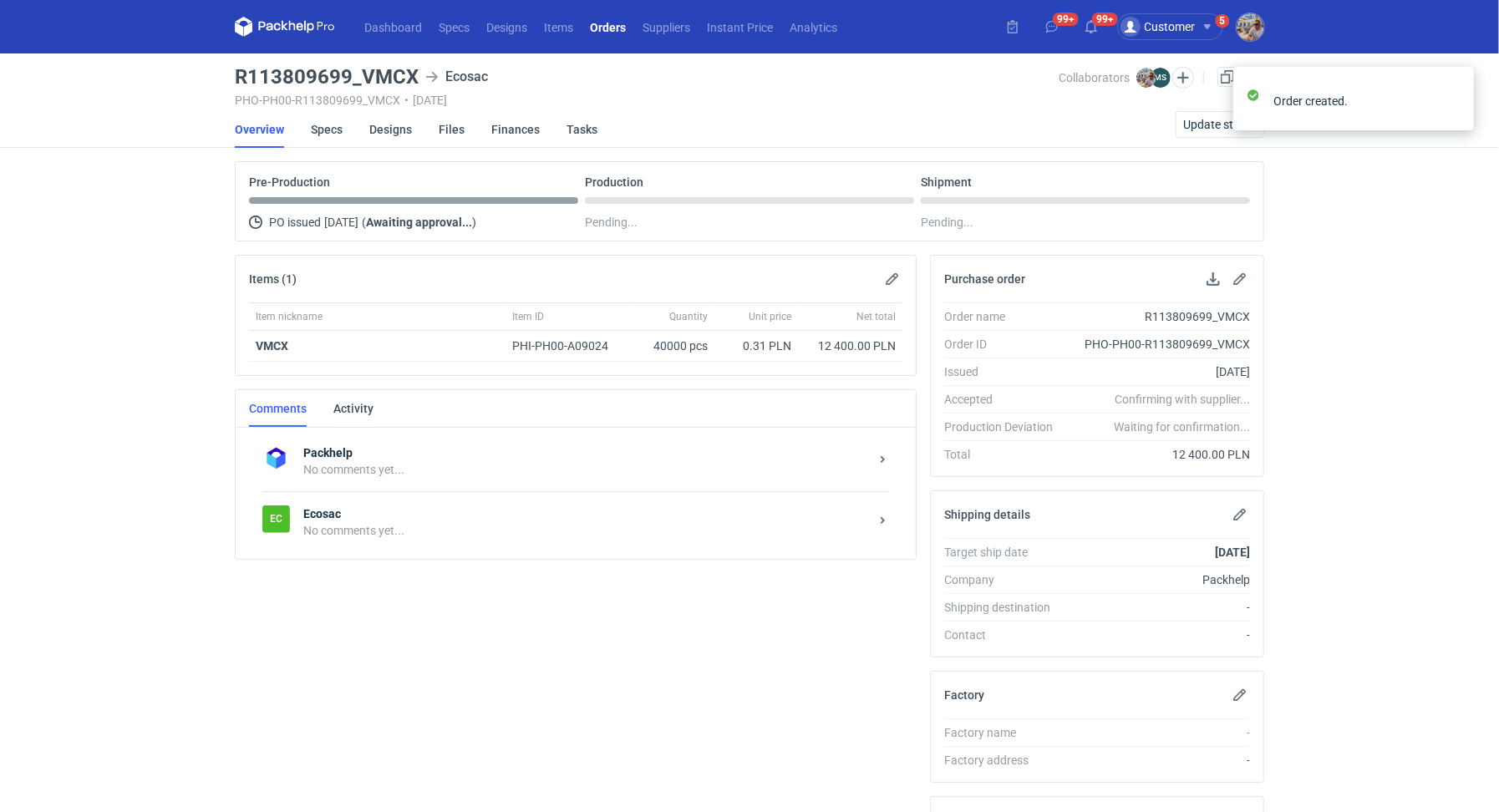
click at [436, 549] on div "Packhelp No comments yet... Ec Ecosac No comments yet..." at bounding box center [575, 493] width 680 height 131
click at [426, 523] on div "No comments yet..." at bounding box center [586, 530] width 566 height 16
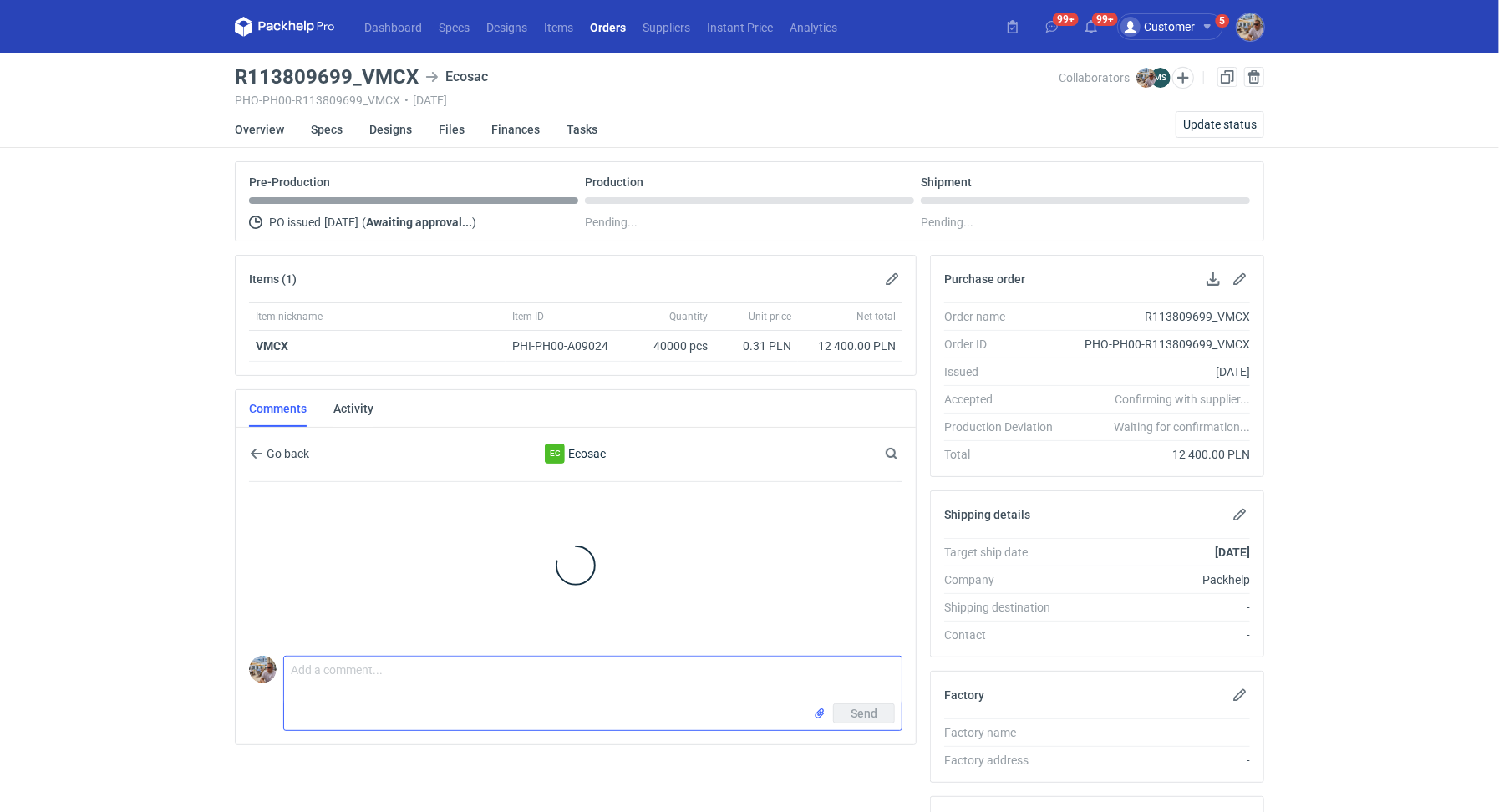
click at [434, 675] on textarea "Comment message" at bounding box center [593, 680] width 618 height 46
paste textarea "CBFI - 1"
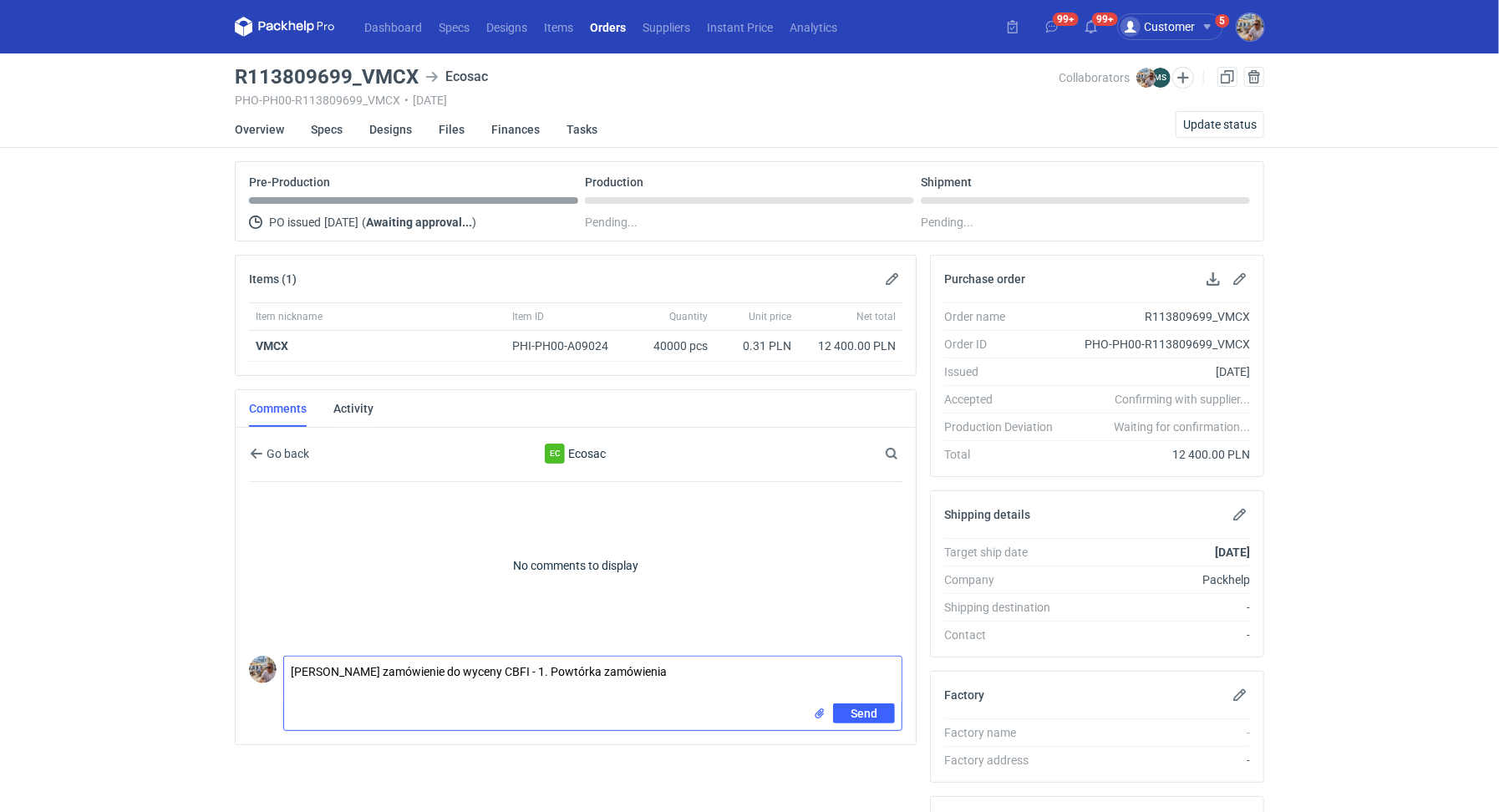
paste textarea "R128782169_DQAA"
type textarea "[PERSON_NAME] zamówienie do wyceny CBFI - 1. Powtórka zamówienia R128782169_DQAA"
click at [871, 710] on span "Send" at bounding box center [865, 713] width 27 height 12
